Goal: Obtain resource: Download file/media

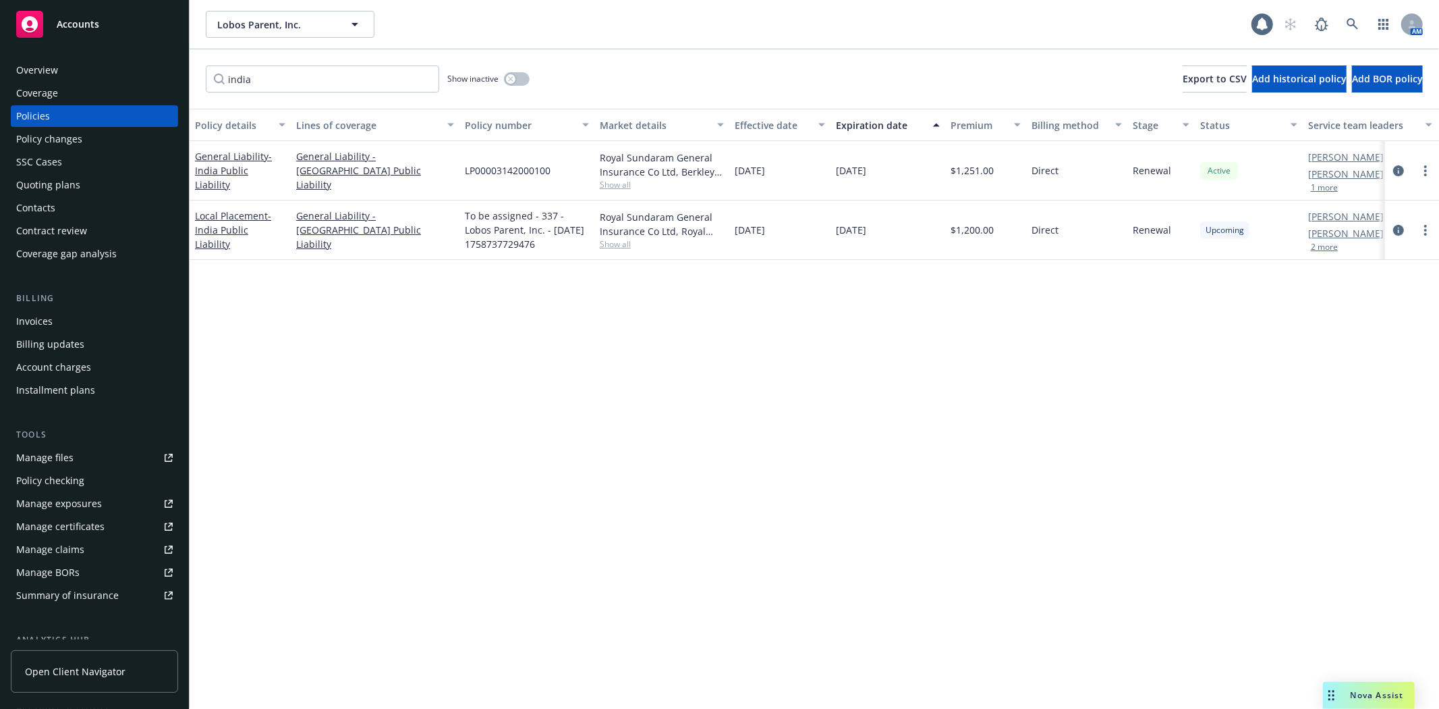
click at [964, 414] on div "Policy details Lines of coverage Policy number Market details Effective date Ex…" at bounding box center [815, 409] width 1250 height 600
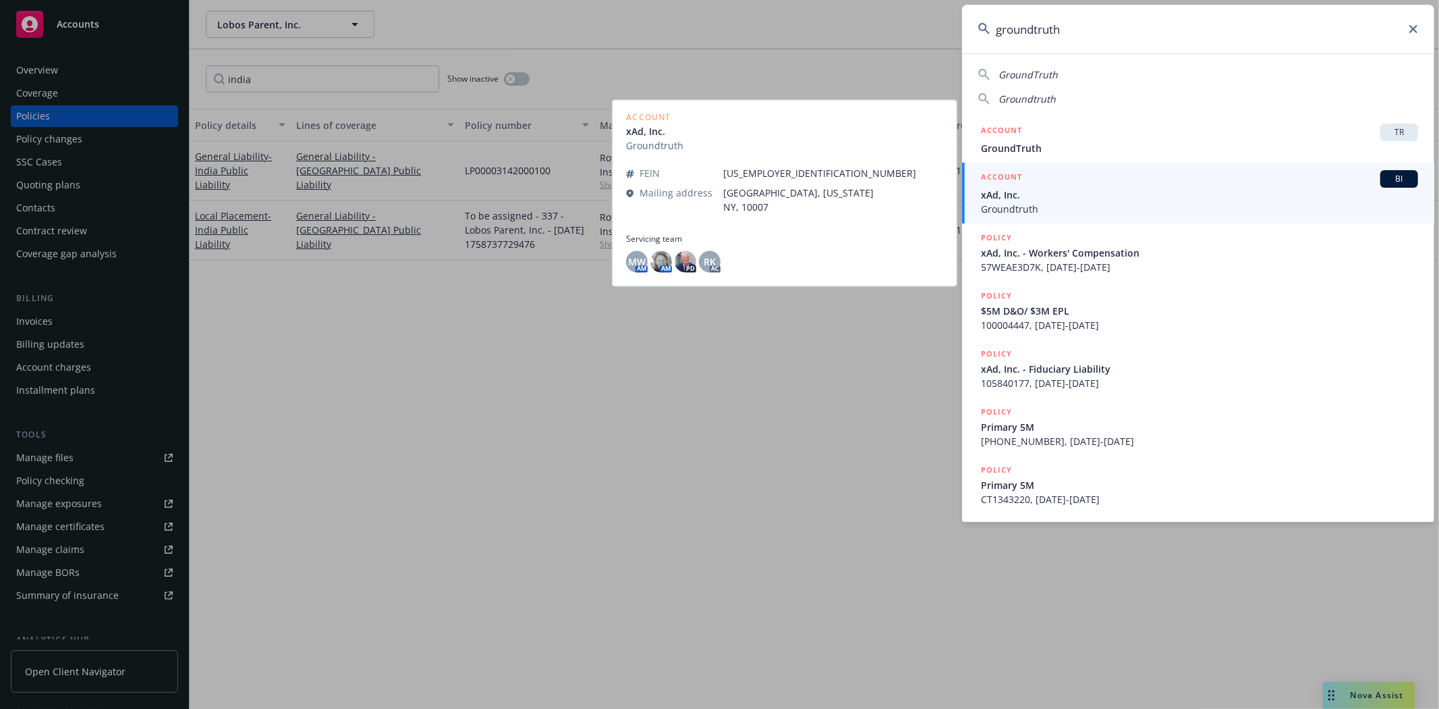
type input "groundtruth"
click at [1092, 200] on span "xAd, Inc." at bounding box center [1199, 195] width 437 height 14
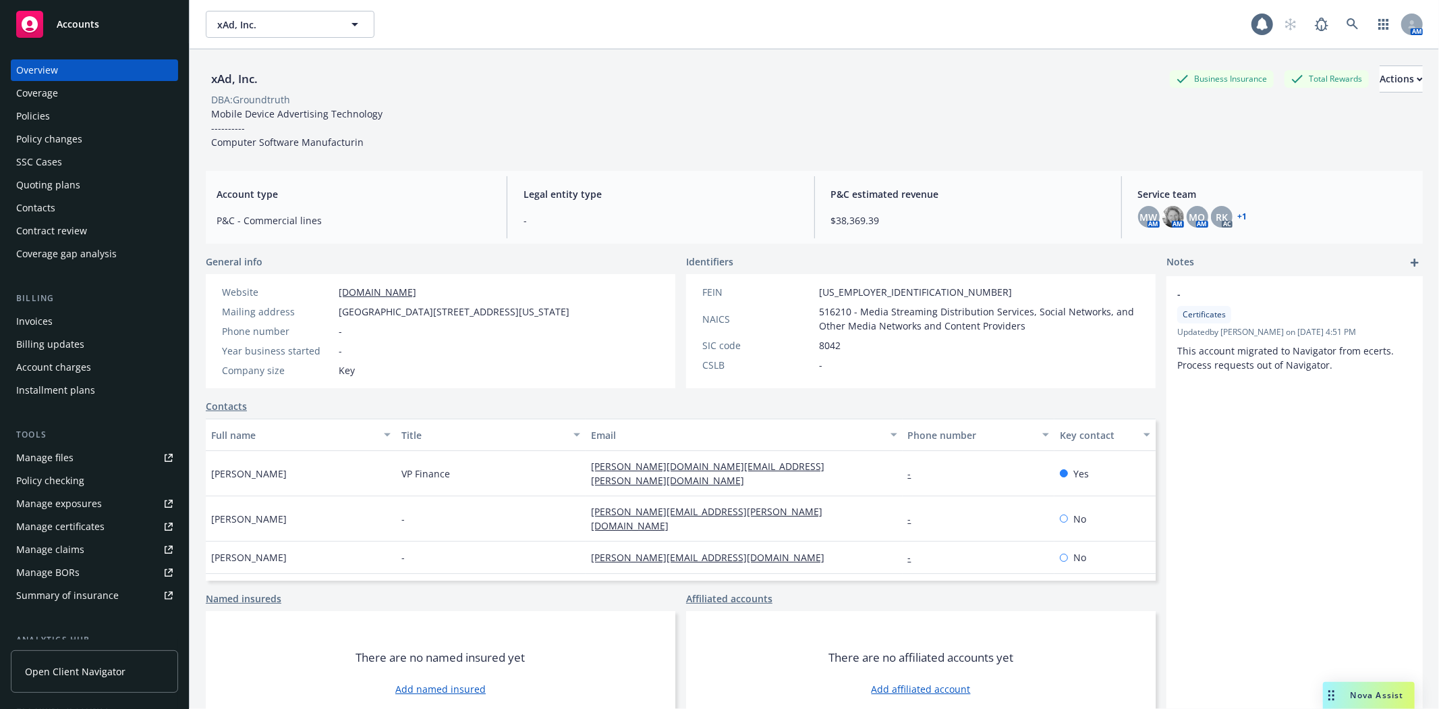
click at [47, 116] on div "Policies" at bounding box center [33, 116] width 34 height 22
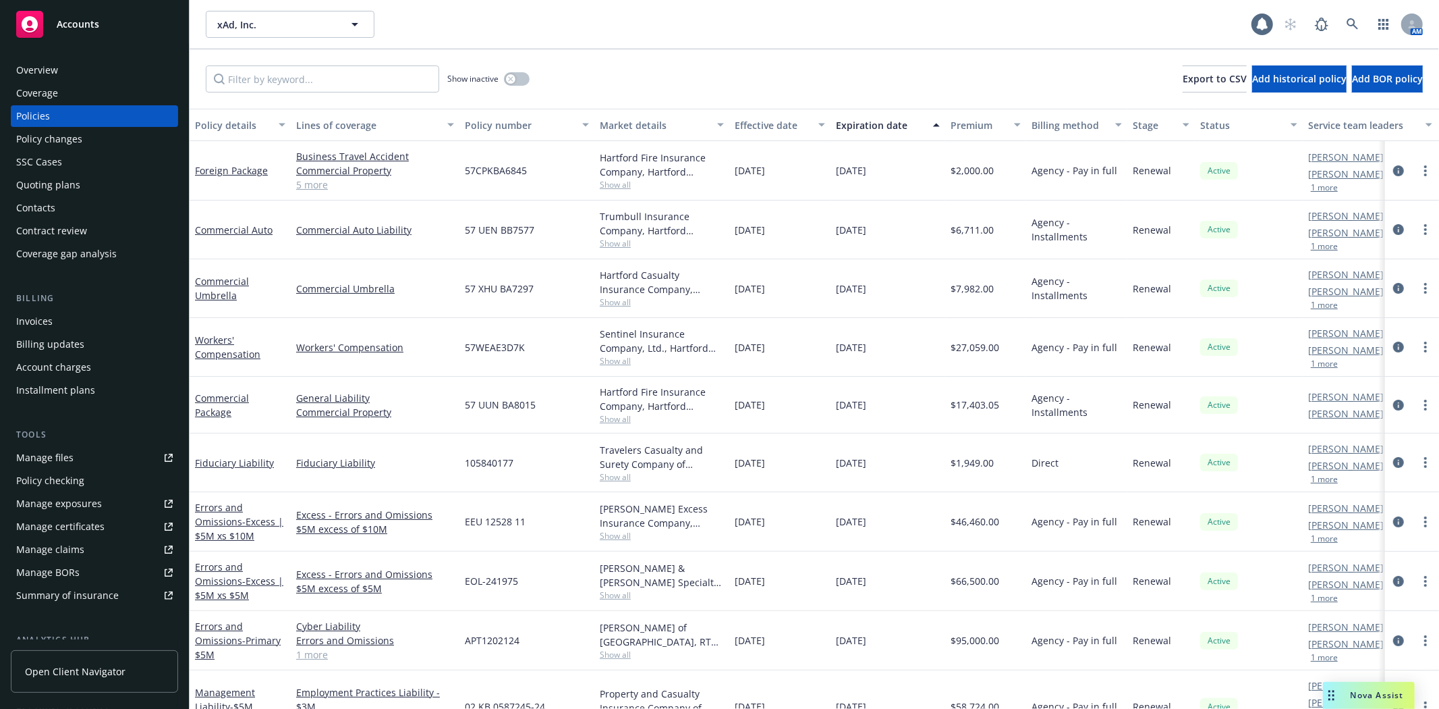
click at [57, 176] on div "Quoting plans" at bounding box center [48, 185] width 64 height 22
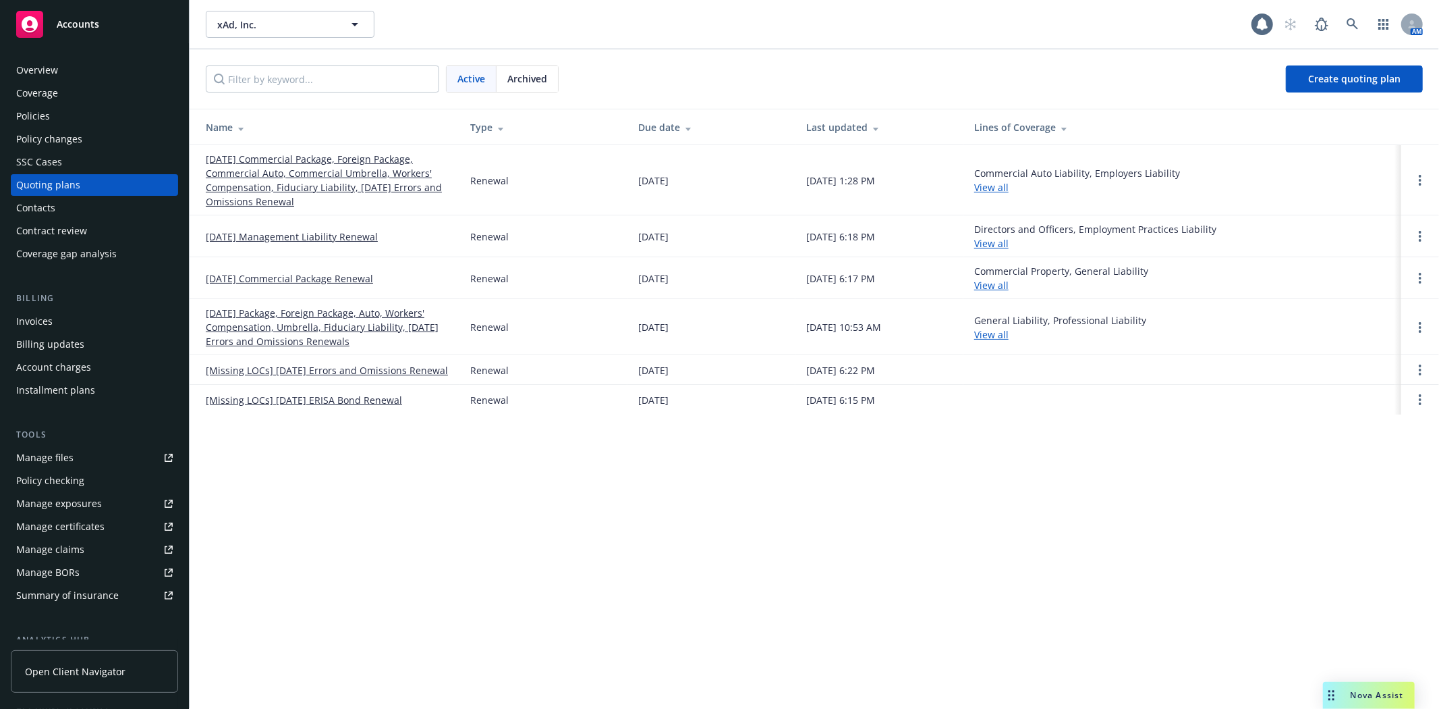
click at [375, 165] on link "[DATE] Commercial Package, Foreign Package, Commercial Auto, Commercial Umbrell…" at bounding box center [327, 180] width 243 height 57
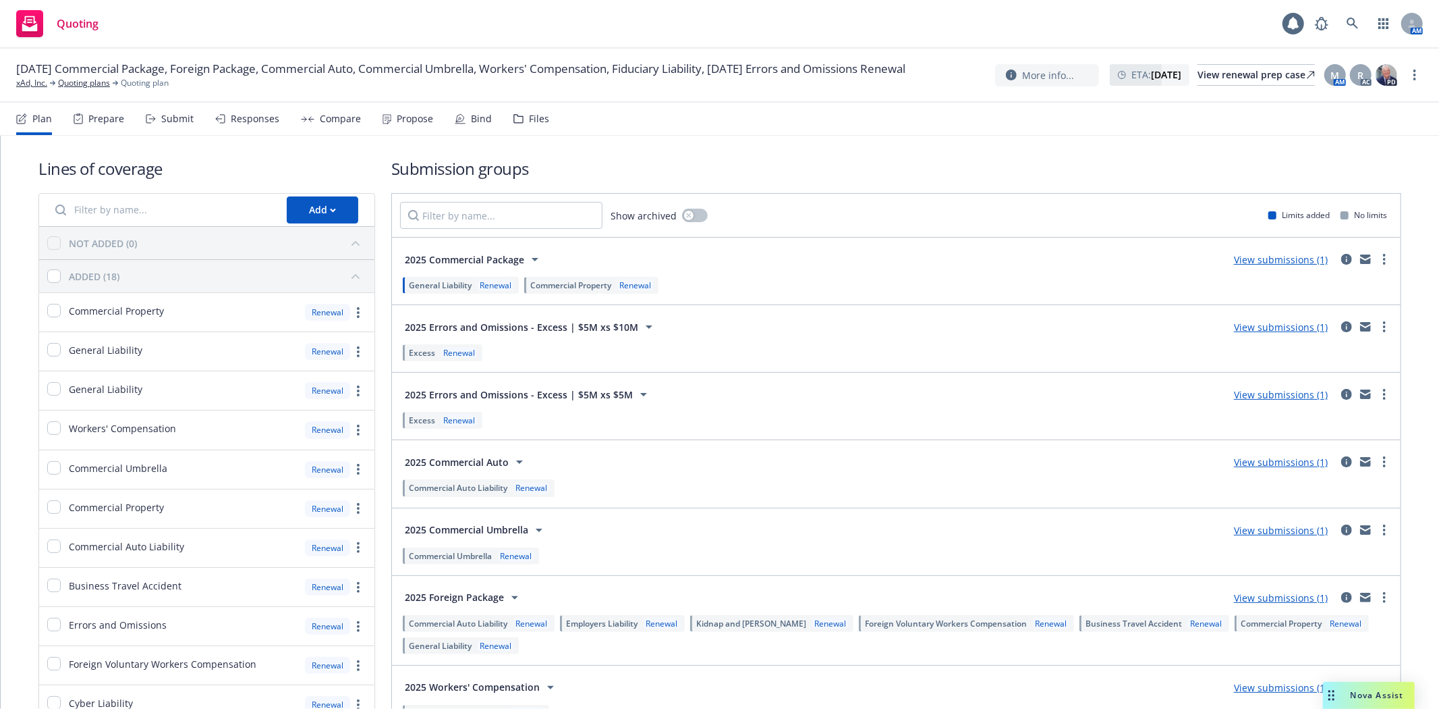
click at [178, 121] on div "Submit" at bounding box center [177, 118] width 32 height 11
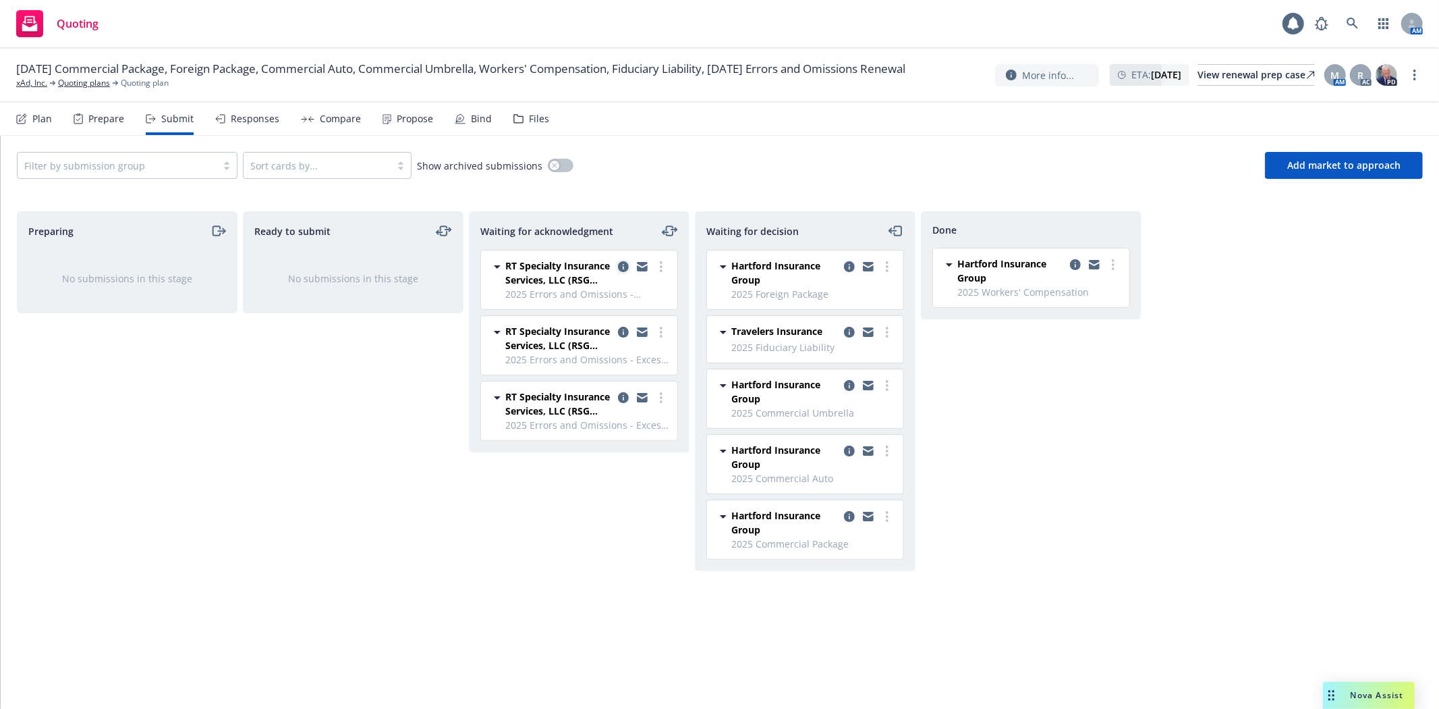
click at [619, 263] on icon "copy logging email" at bounding box center [623, 266] width 11 height 11
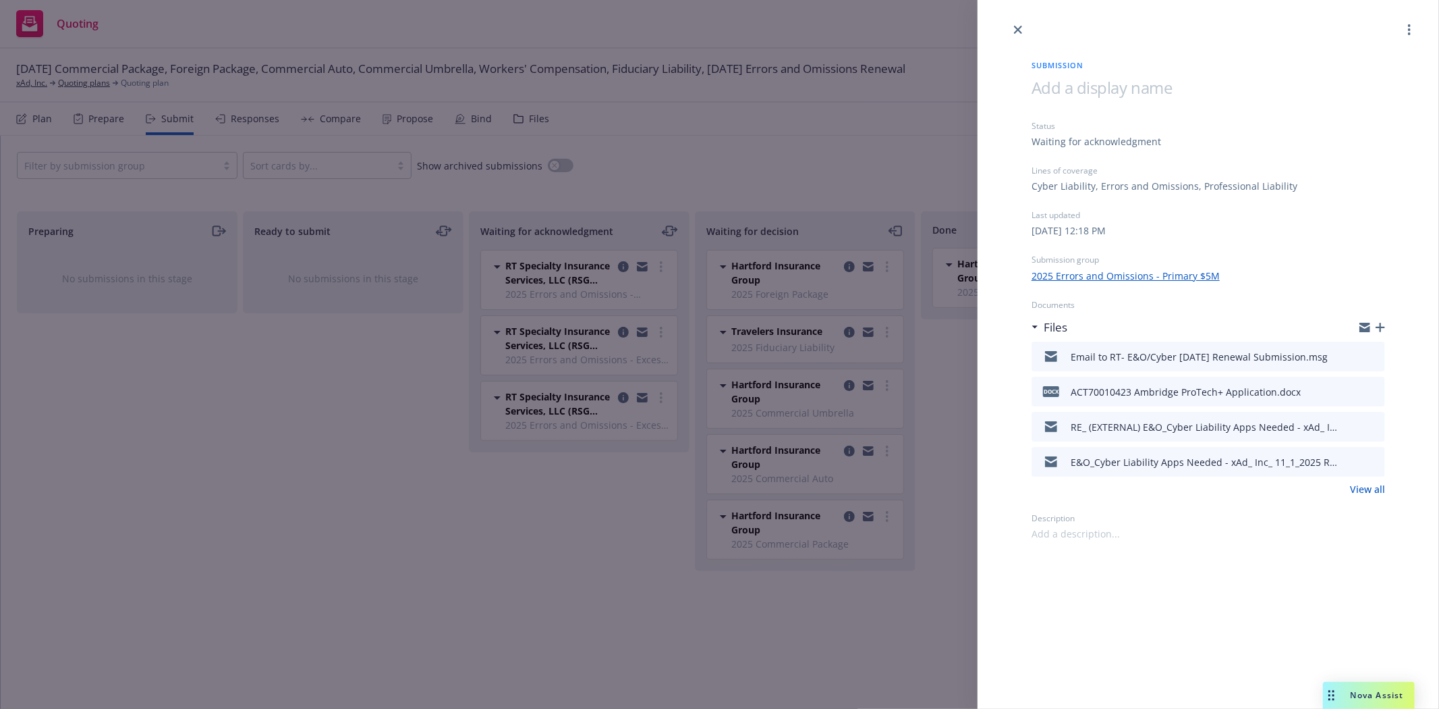
click at [1375, 352] on icon "preview file" at bounding box center [1373, 355] width 12 height 9
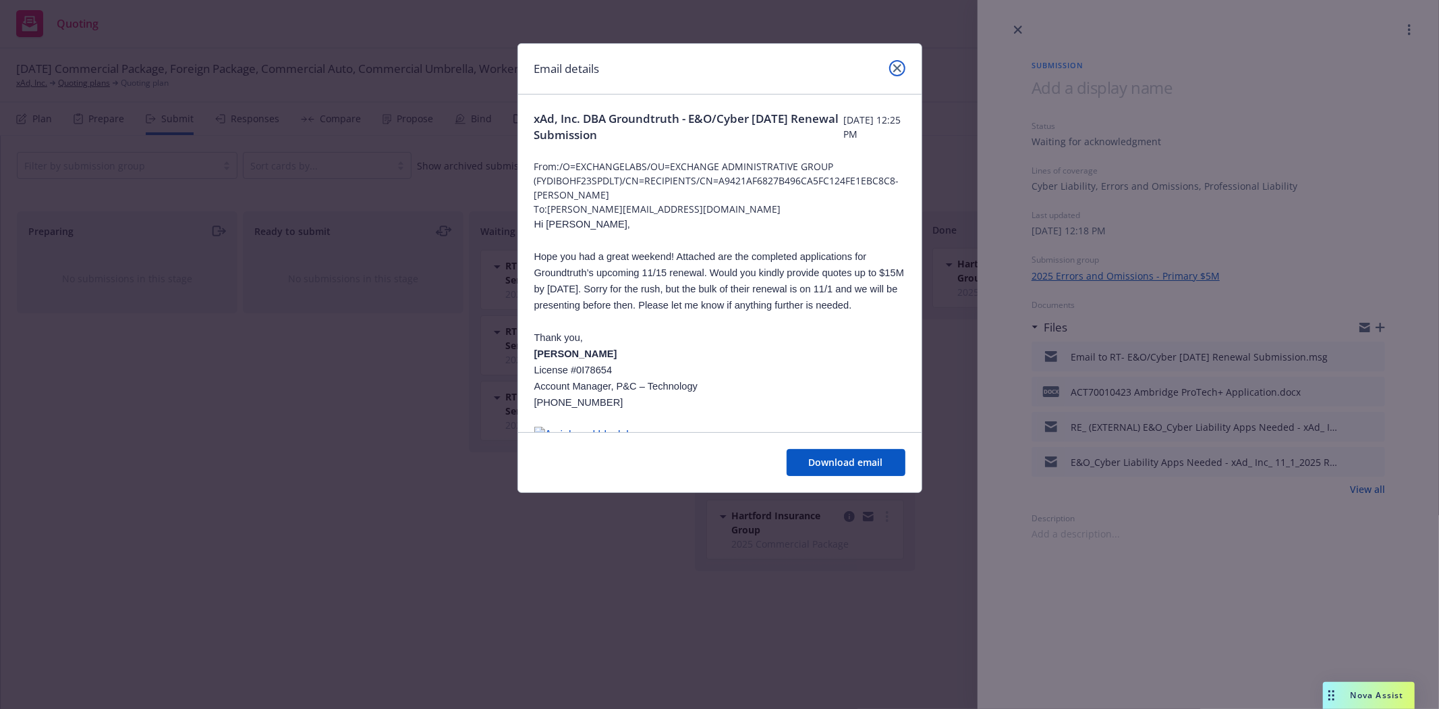
click at [896, 71] on icon "close" at bounding box center [898, 68] width 8 height 8
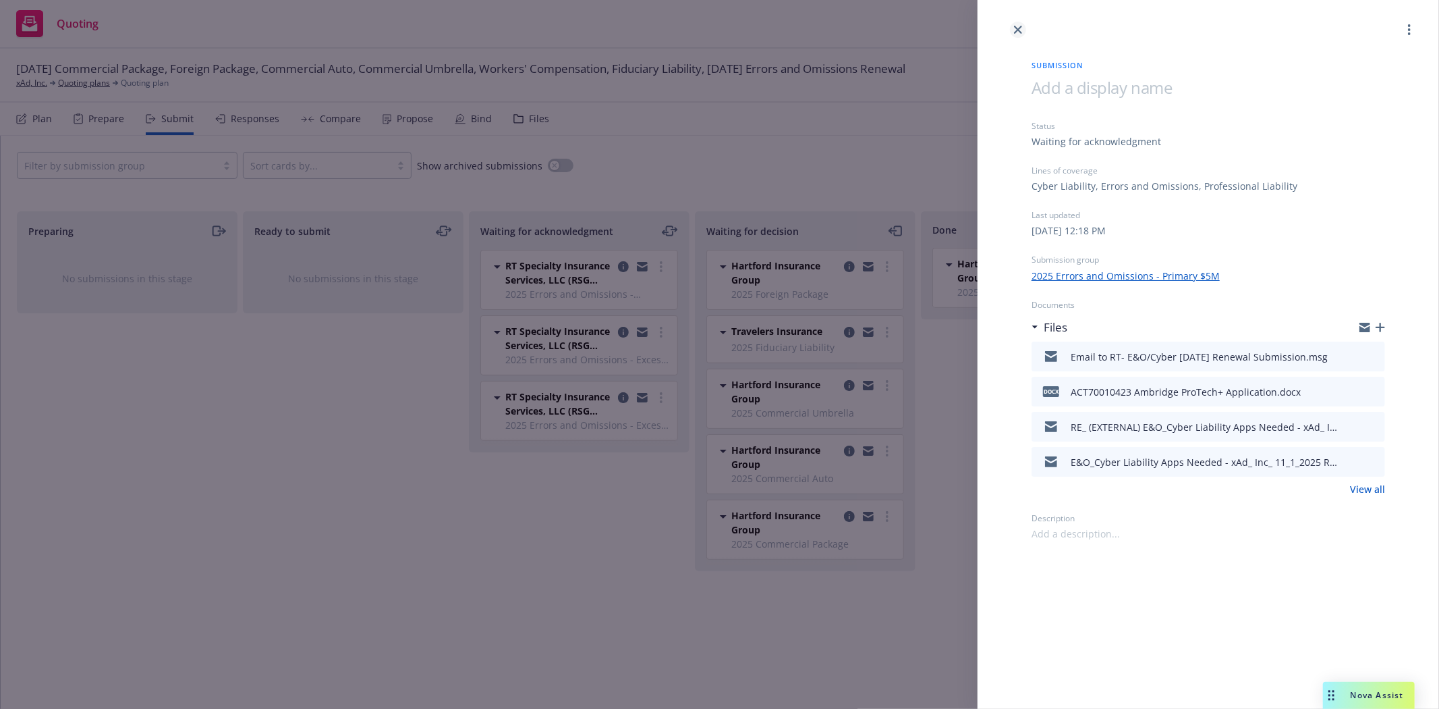
click at [1020, 28] on icon "close" at bounding box center [1018, 30] width 8 height 8
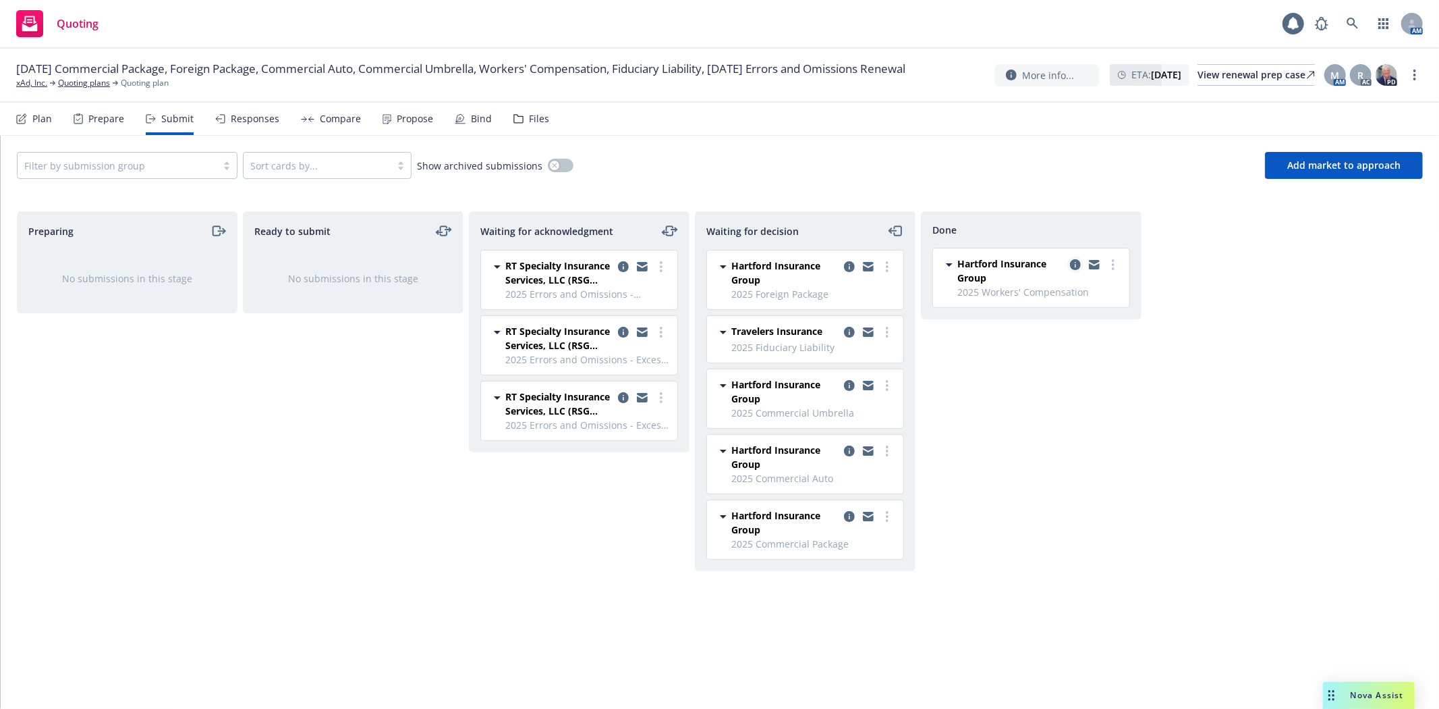
click at [1076, 259] on icon "copy logging email" at bounding box center [1075, 264] width 11 height 11
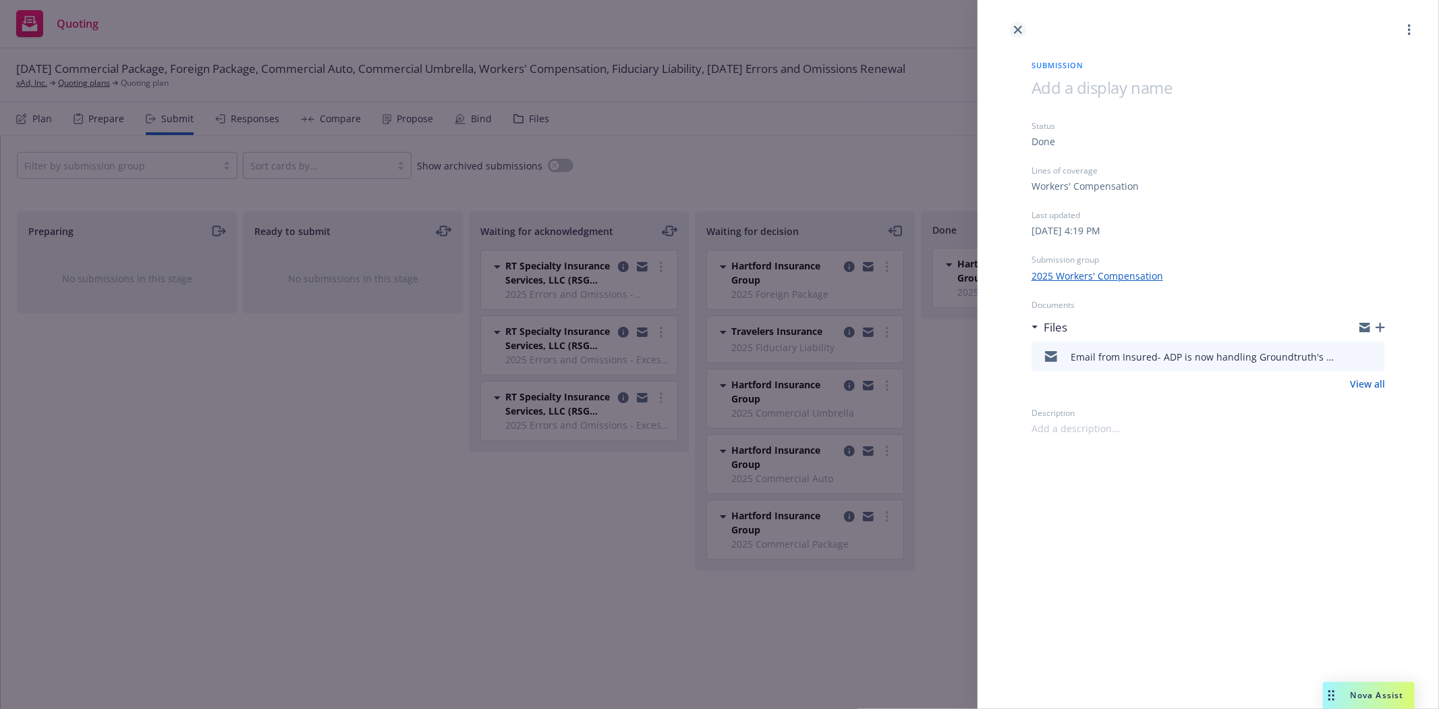
click at [1019, 28] on icon "close" at bounding box center [1018, 30] width 8 height 8
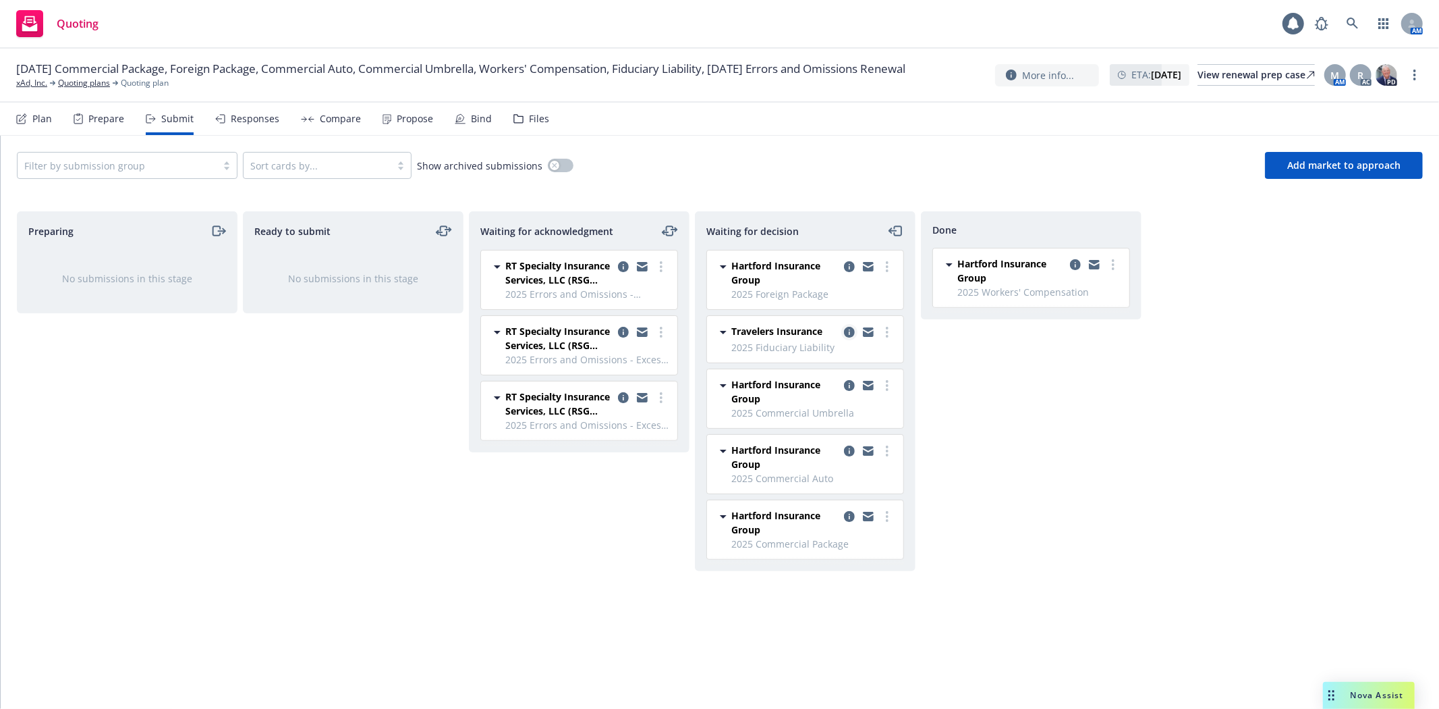
click at [849, 329] on icon "copy logging email" at bounding box center [849, 332] width 11 height 11
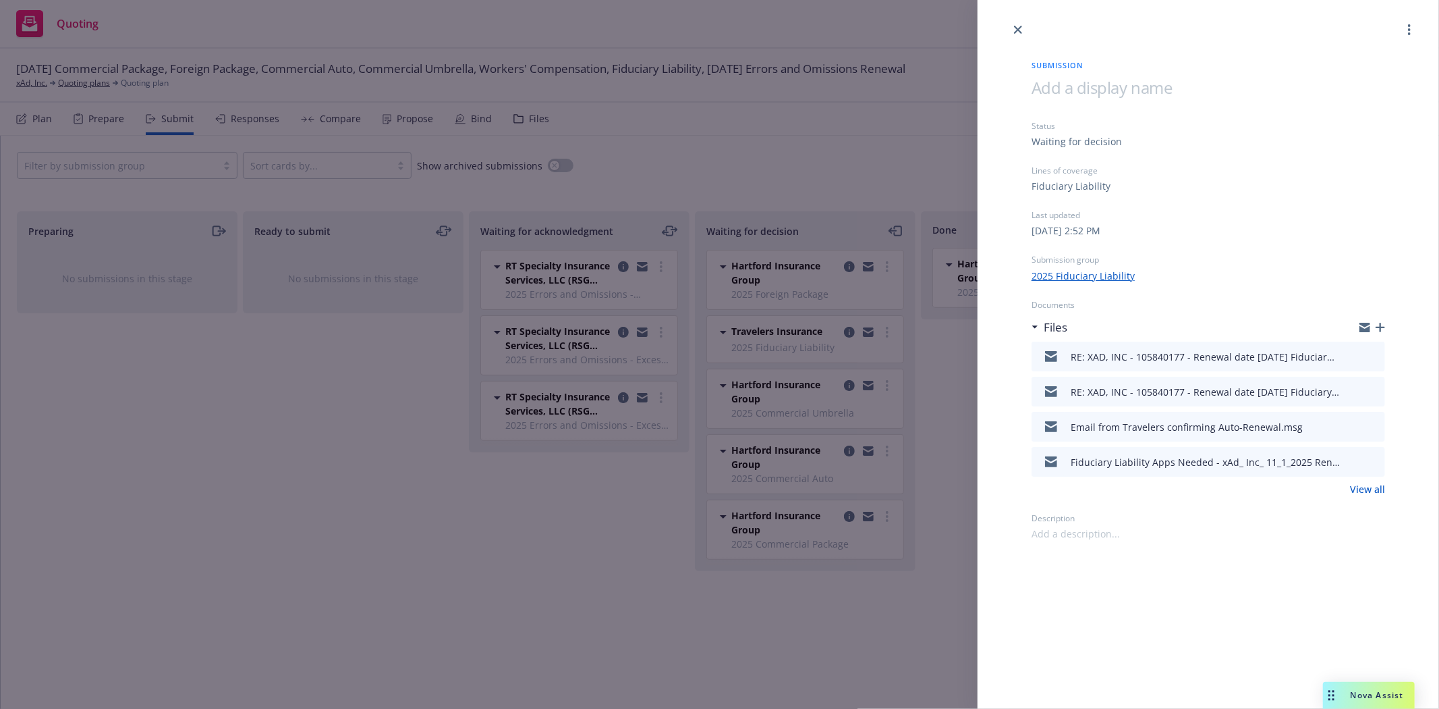
click at [1375, 352] on icon "preview file" at bounding box center [1373, 355] width 12 height 9
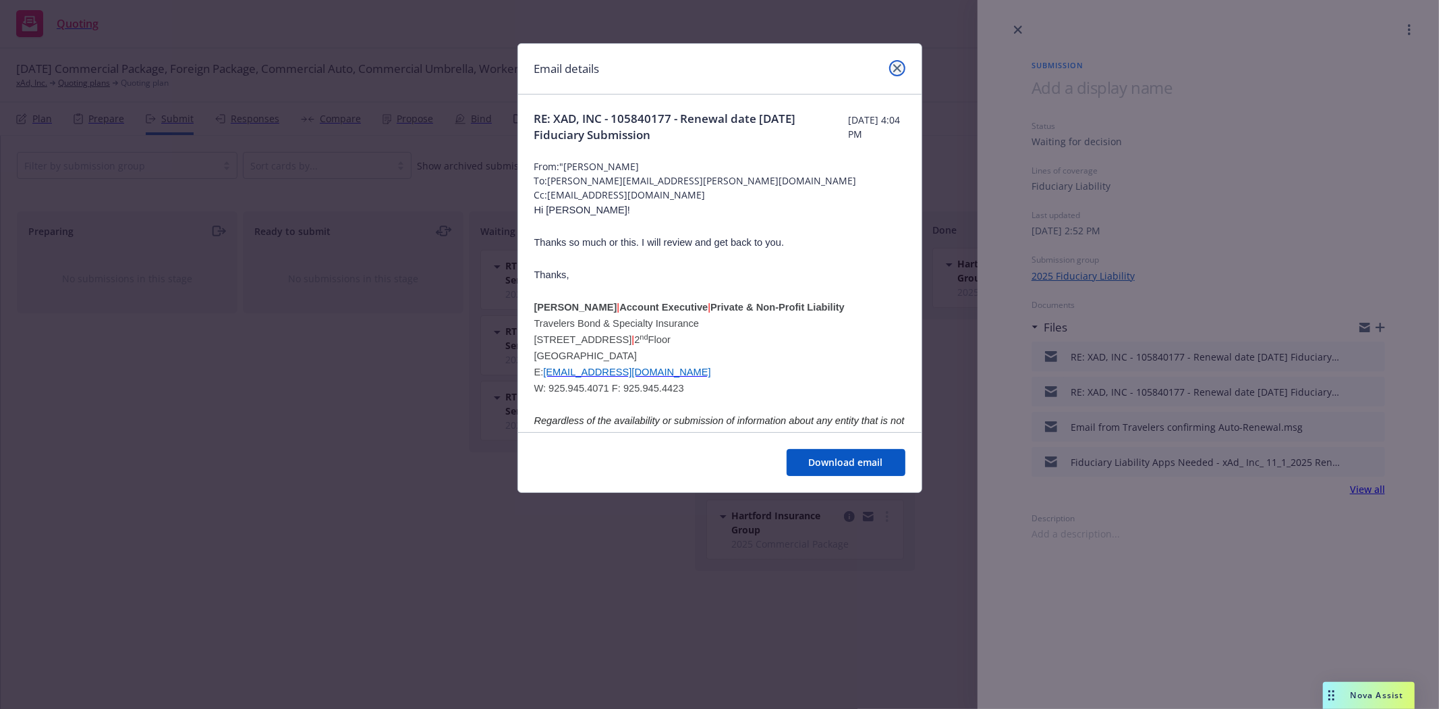
click at [902, 70] on link "close" at bounding box center [897, 68] width 16 height 16
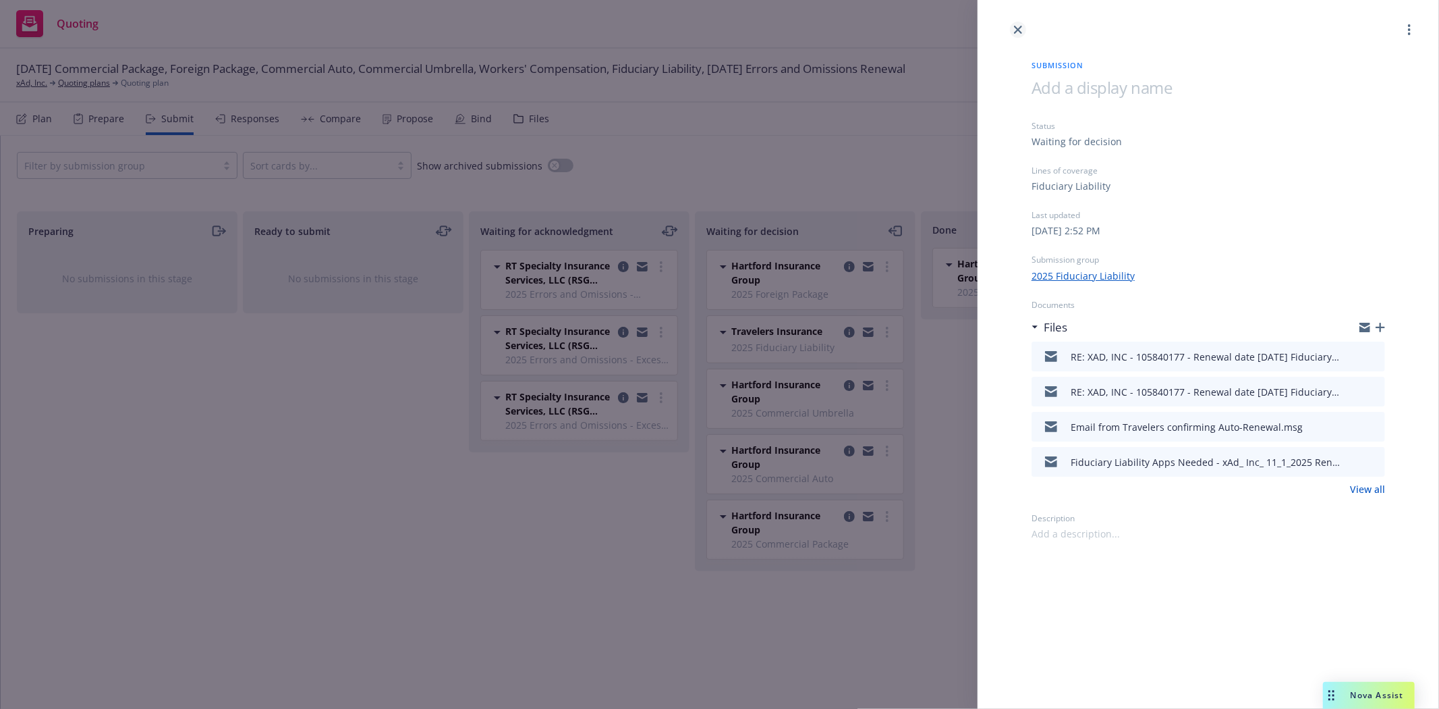
click at [1020, 34] on link "close" at bounding box center [1018, 30] width 16 height 16
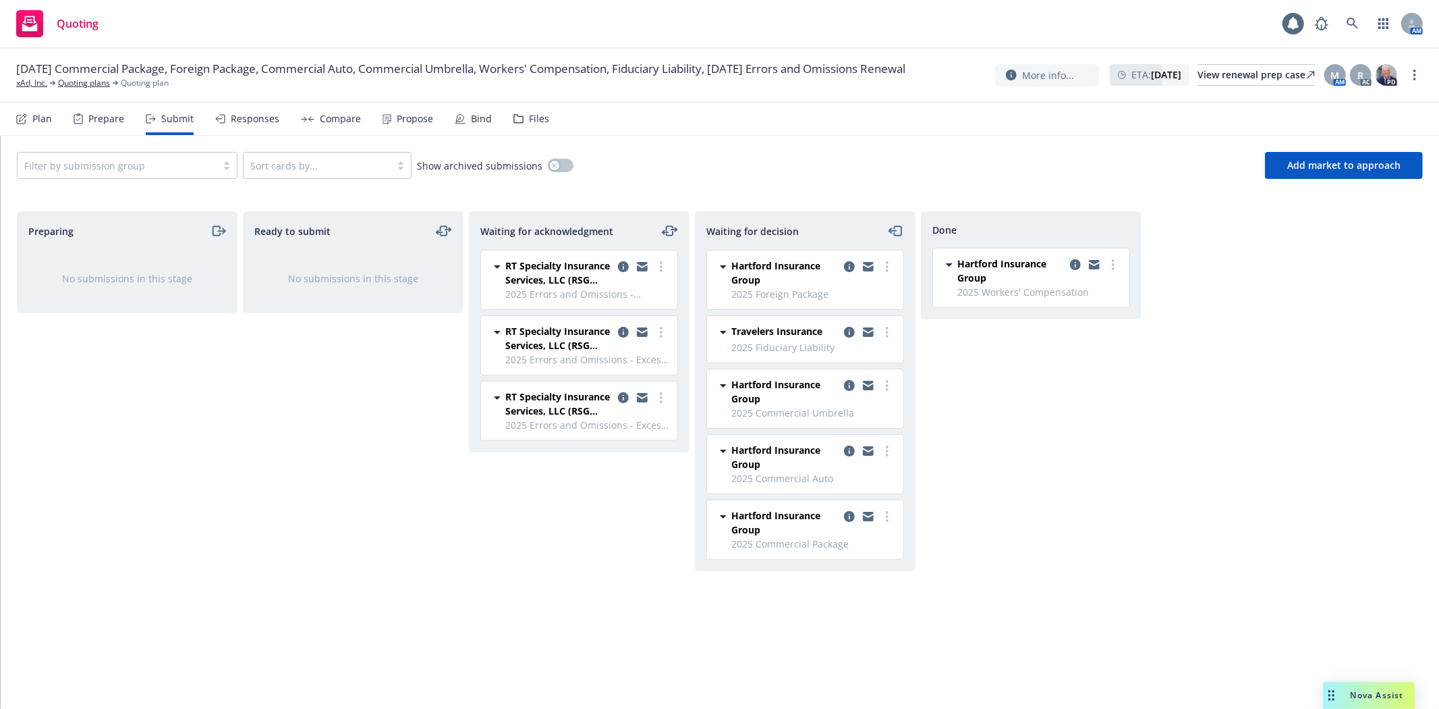
click at [873, 138] on div "Filter by submission group Sort cards by... Show archived submissions Add marke…" at bounding box center [720, 165] width 1439 height 59
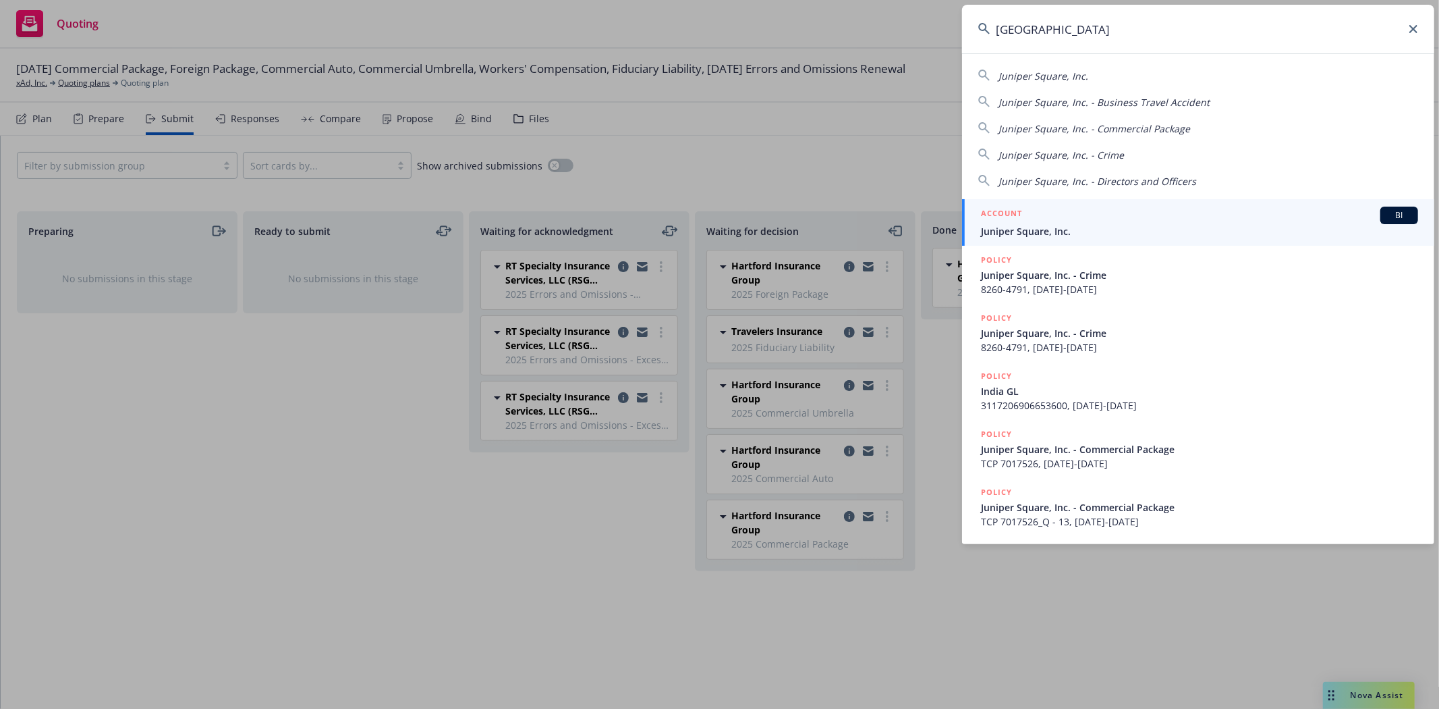
type input "[GEOGRAPHIC_DATA]"
click at [1094, 230] on span "Juniper Square, Inc." at bounding box center [1199, 231] width 437 height 14
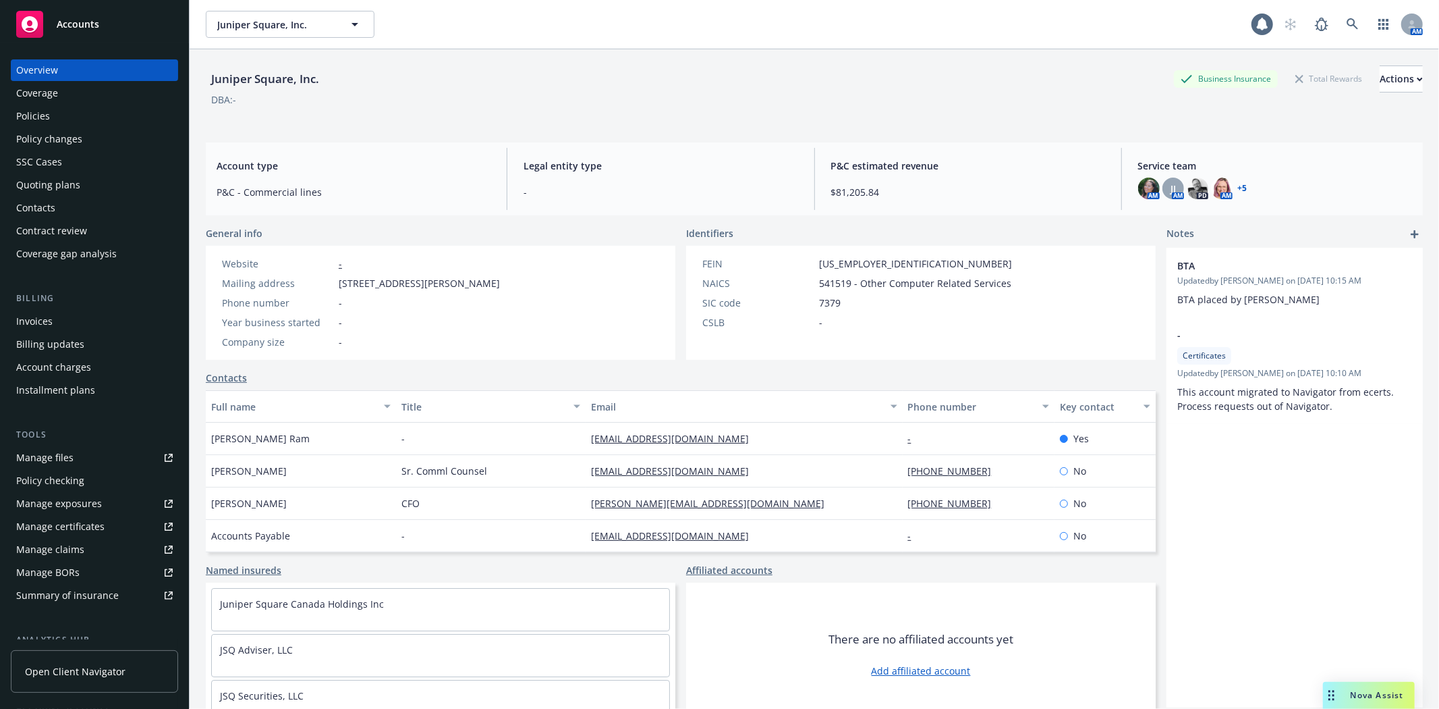
click at [44, 115] on div "Policies" at bounding box center [33, 116] width 34 height 22
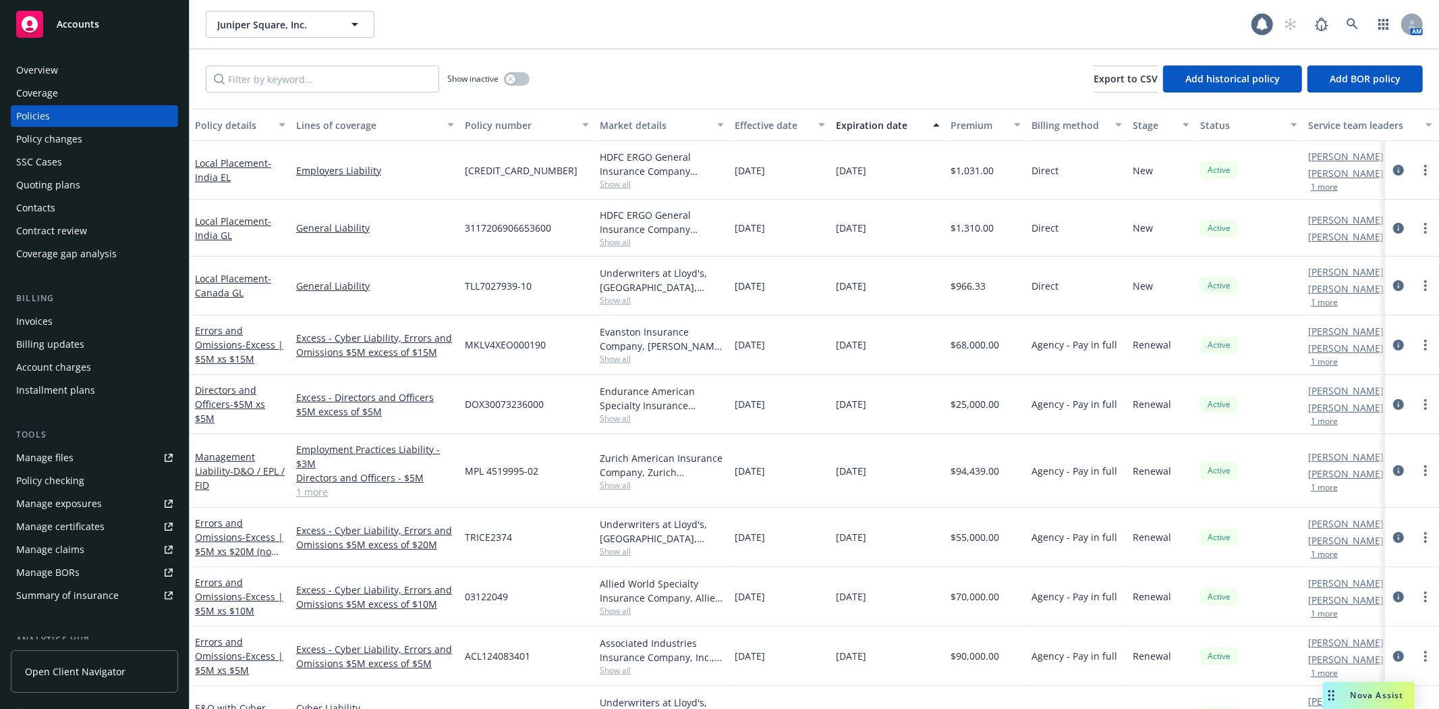
click at [65, 190] on div "Quoting plans" at bounding box center [48, 185] width 64 height 22
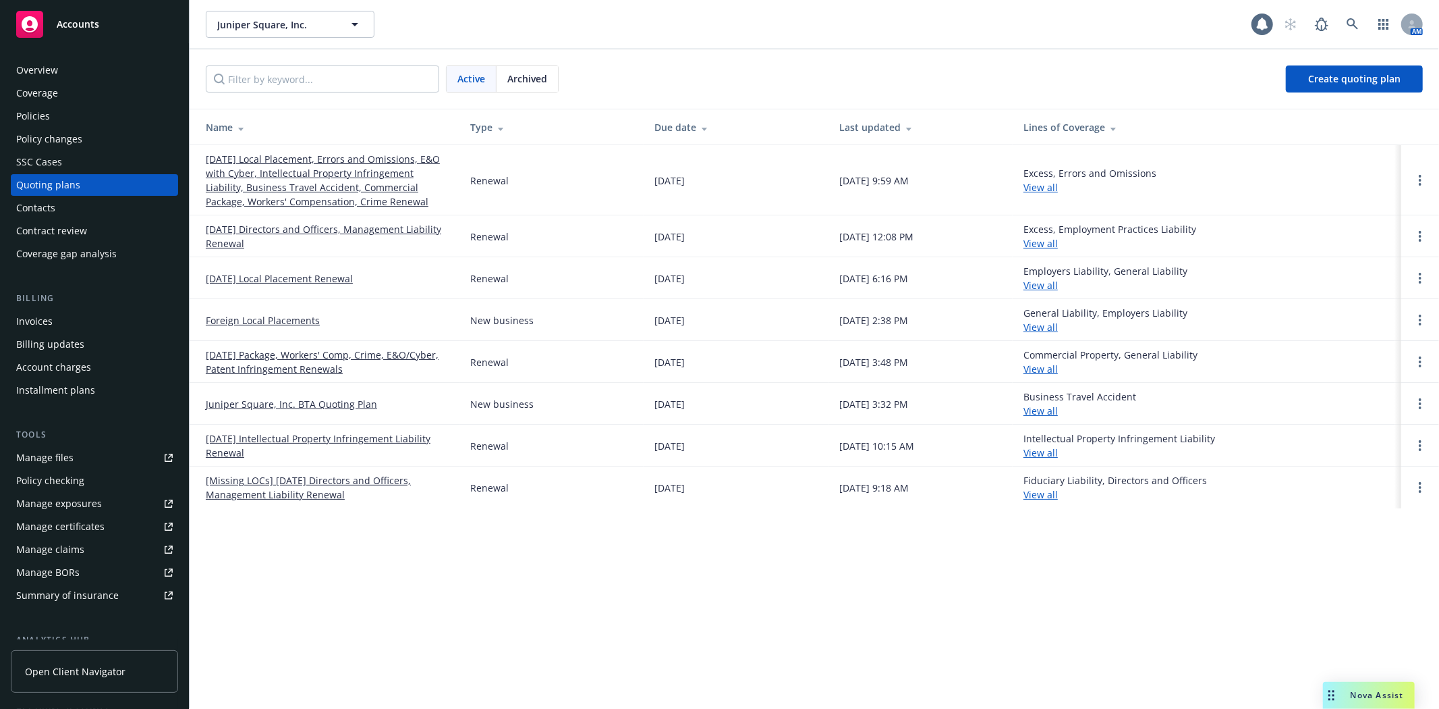
click at [382, 189] on link "11/17/25 Local Placement, Errors and Omissions, E&O with Cyber, Intellectual Pr…" at bounding box center [327, 180] width 243 height 57
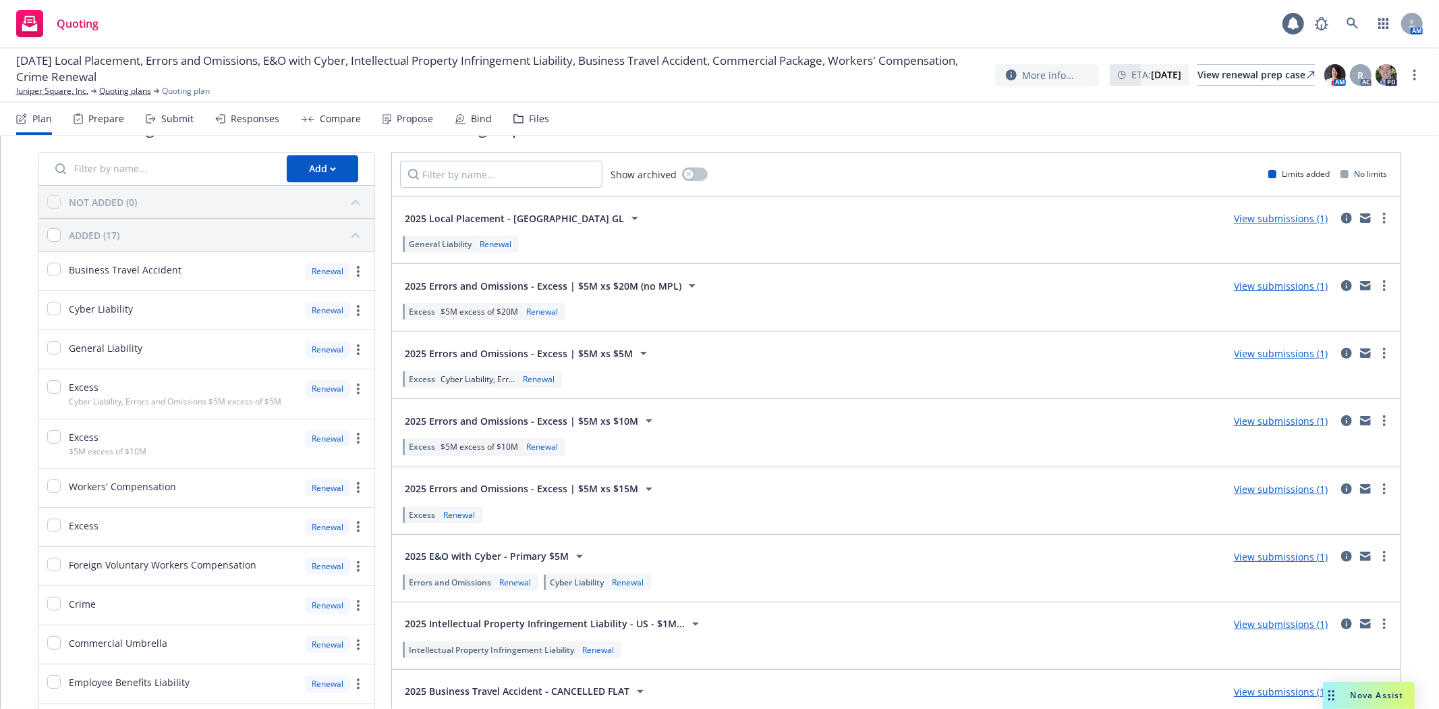
scroll to position [116, 0]
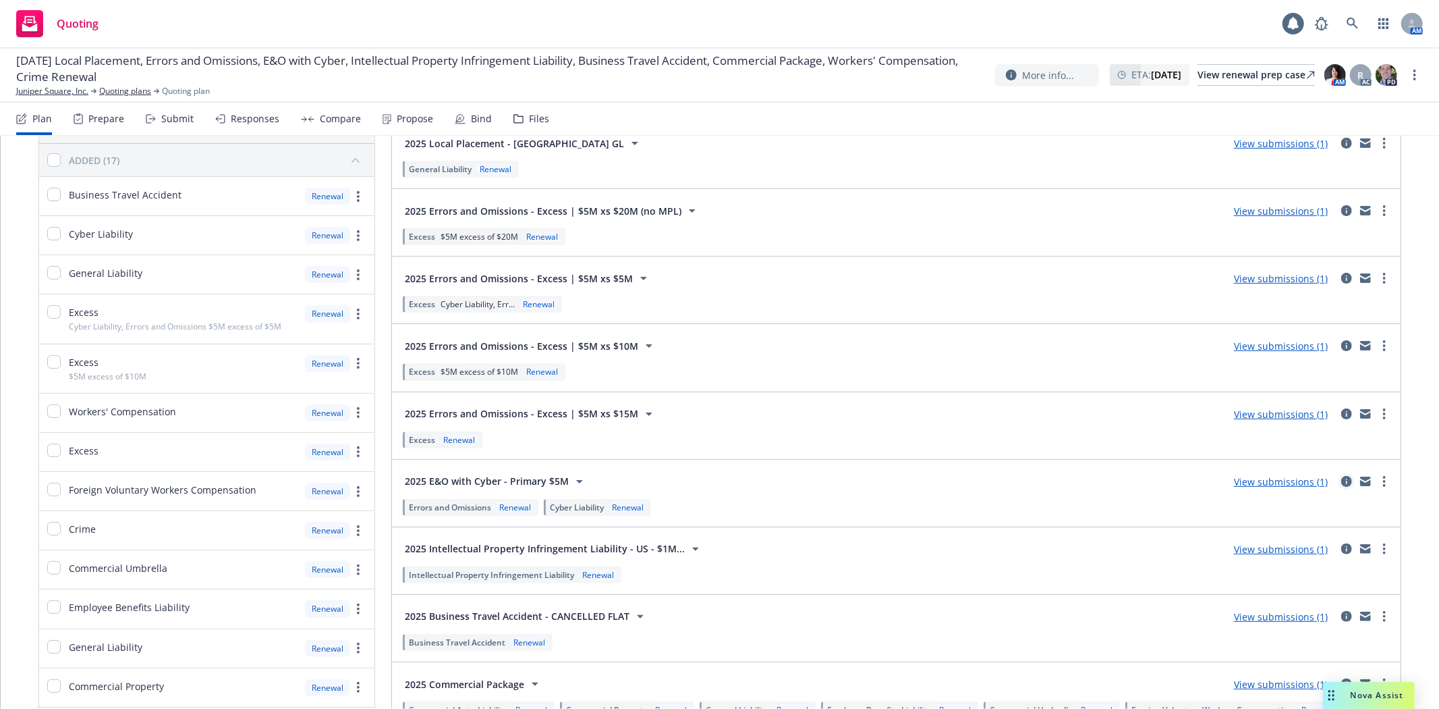
click at [1342, 480] on icon "circleInformation" at bounding box center [1347, 481] width 11 height 11
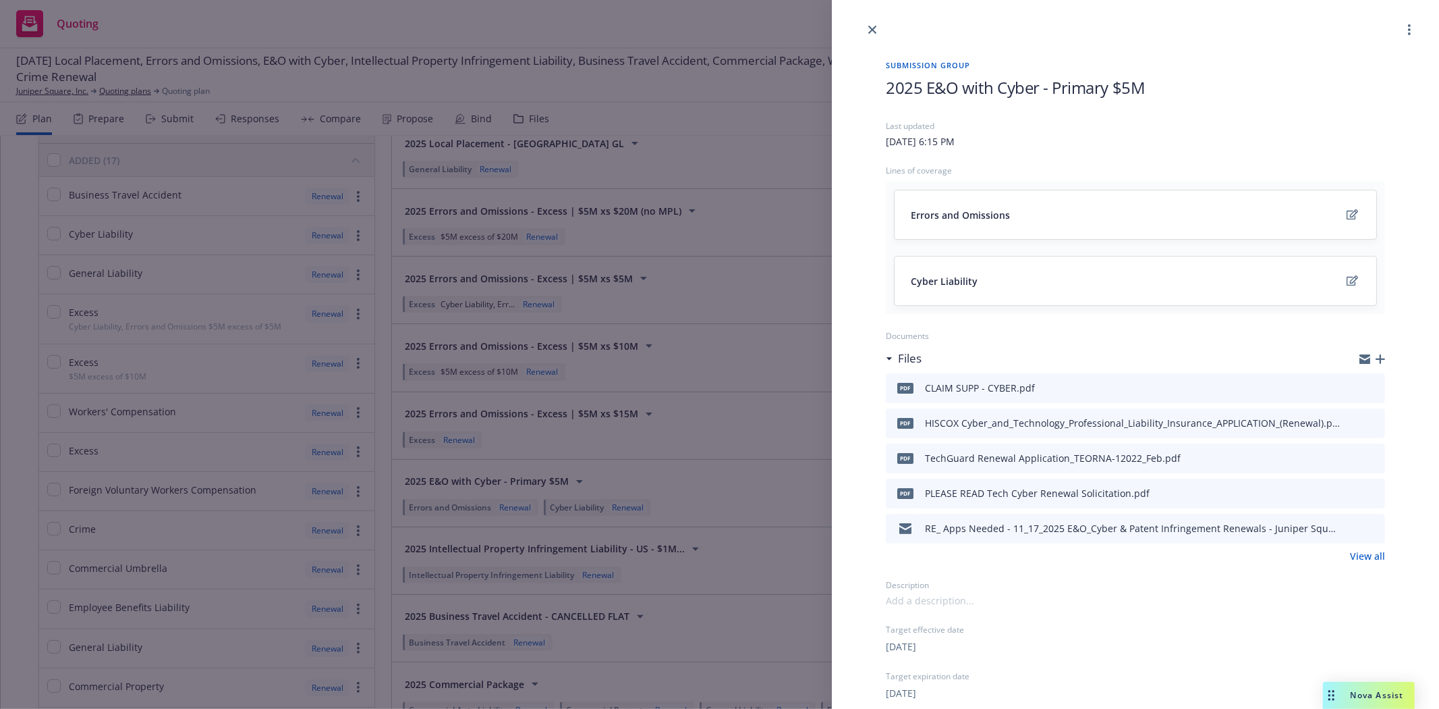
click at [1367, 530] on icon "preview file" at bounding box center [1373, 527] width 12 height 9
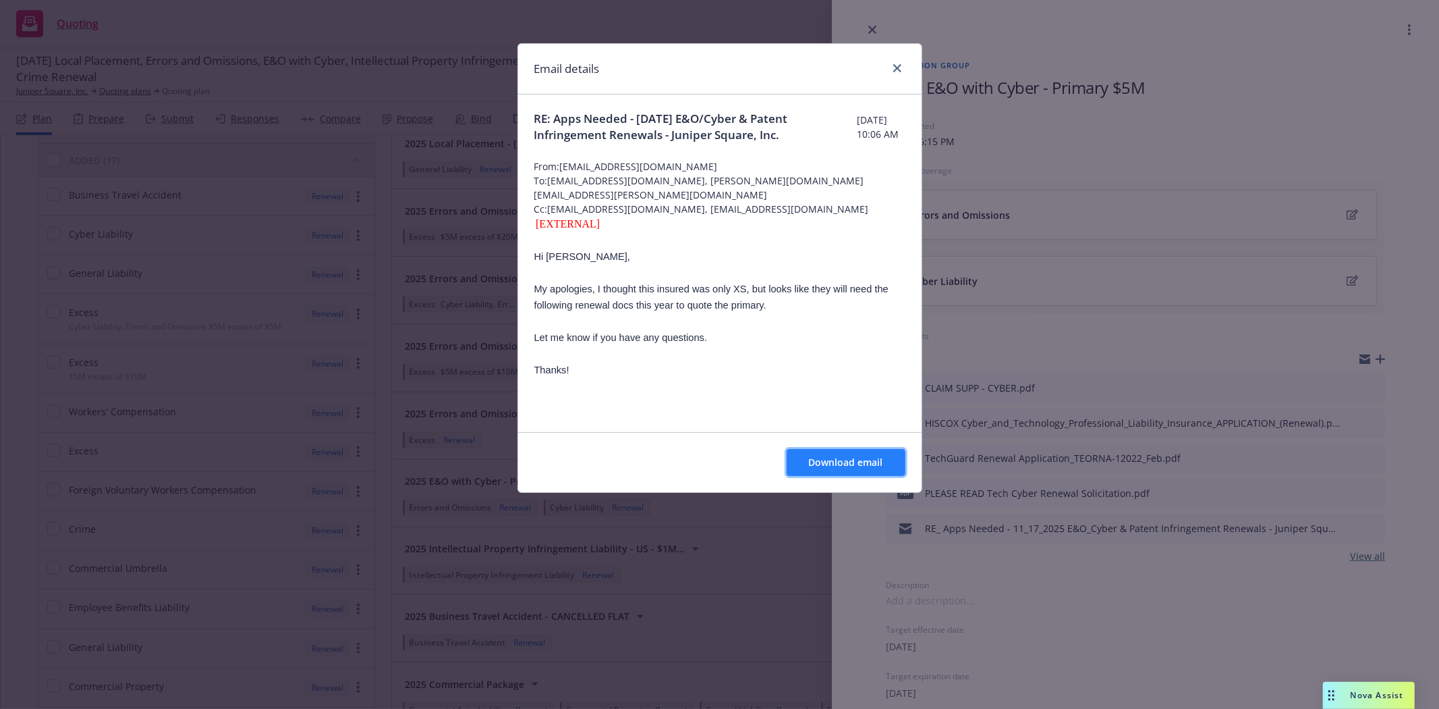
click at [850, 462] on span "Download email" at bounding box center [846, 462] width 74 height 13
click at [898, 67] on icon "close" at bounding box center [898, 68] width 8 height 8
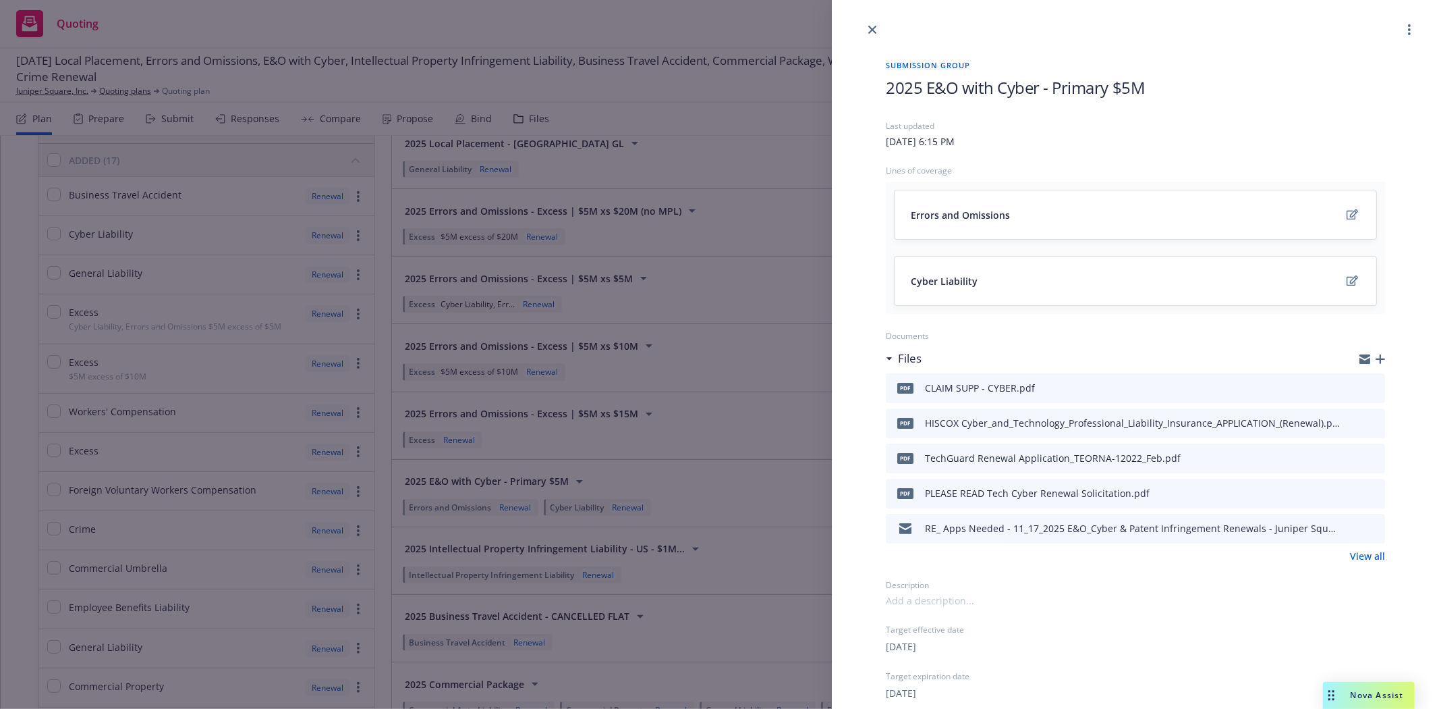
click at [1345, 529] on icon "download file" at bounding box center [1350, 527] width 11 height 11
click at [867, 30] on link "close" at bounding box center [872, 30] width 16 height 16
